Goal: Navigation & Orientation: Find specific page/section

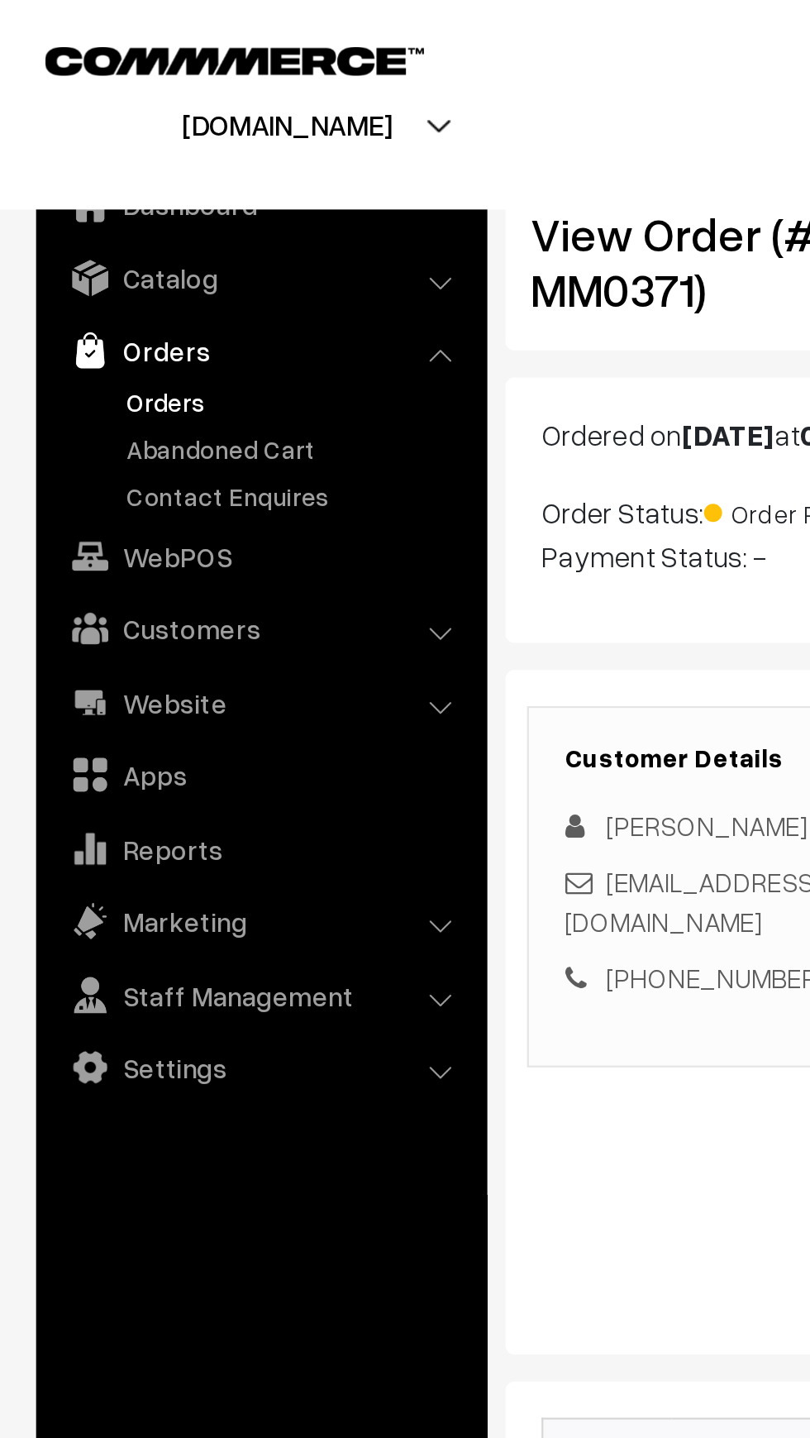
click at [55, 180] on link "Orders" at bounding box center [136, 183] width 164 height 17
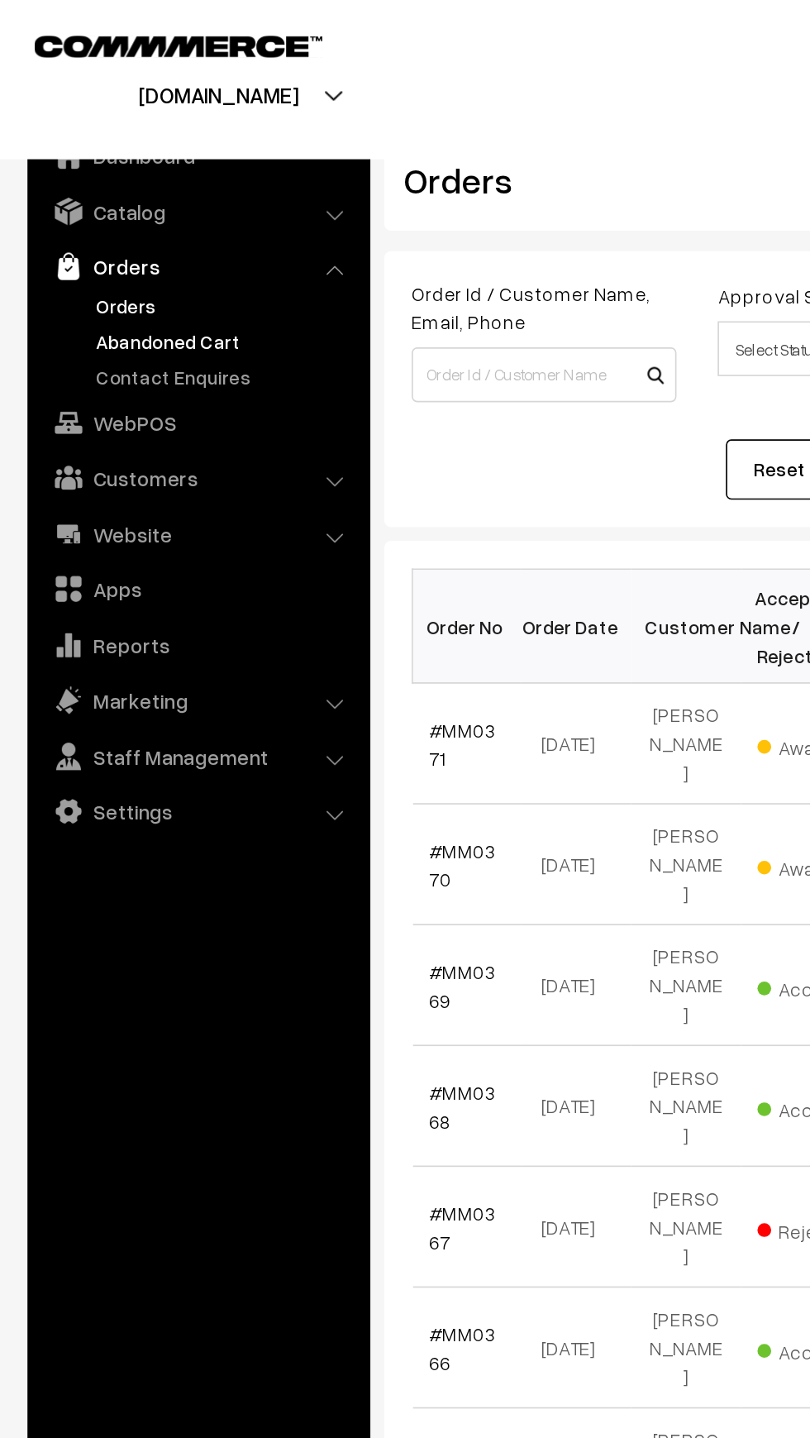
click at [55, 204] on link "Abandoned Cart" at bounding box center [136, 205] width 164 height 17
